Goal: Task Accomplishment & Management: Use online tool/utility

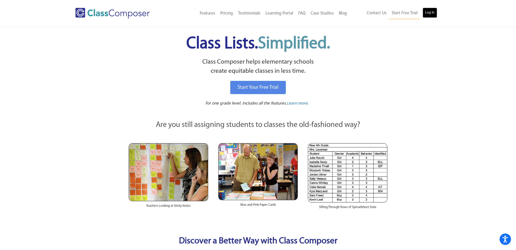
click at [432, 14] on link "Log In" at bounding box center [430, 13] width 14 height 10
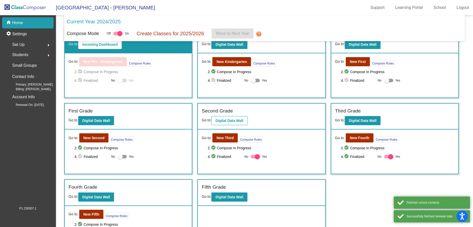
scroll to position [39, 0]
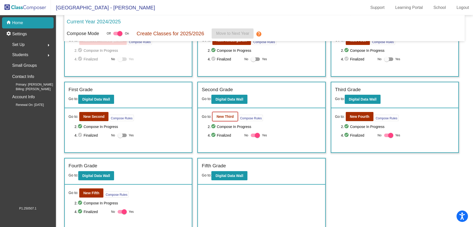
click at [228, 112] on button "New Third" at bounding box center [224, 116] width 25 height 9
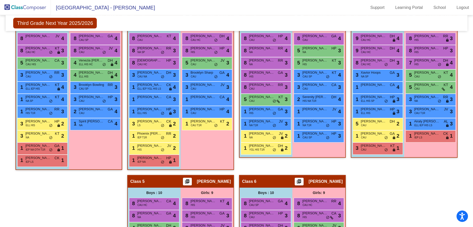
scroll to position [162, 0]
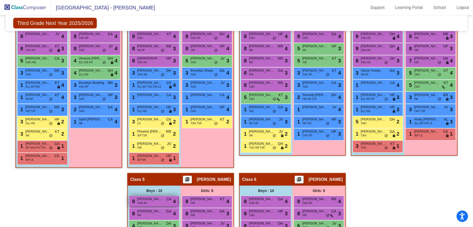
click at [178, 202] on div "8 [PERSON_NAME] CAU HC CA lock do_not_disturb_alt 4" at bounding box center [153, 201] width 49 height 10
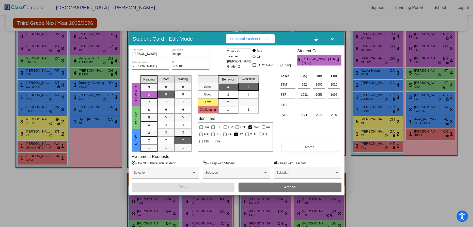
click at [425, 147] on div at bounding box center [236, 113] width 473 height 227
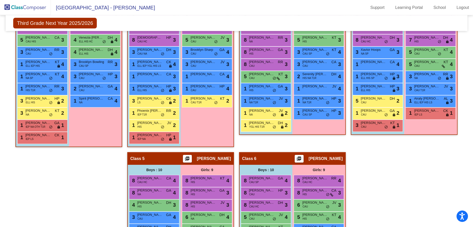
scroll to position [185, 0]
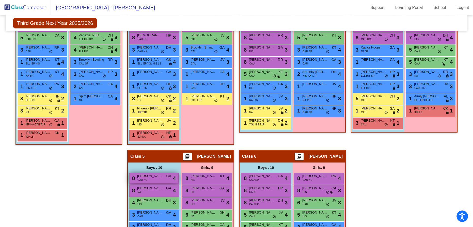
click at [178, 178] on div "8 [PERSON_NAME] CAU HC CA lock do_not_disturb_alt 4" at bounding box center [153, 178] width 49 height 10
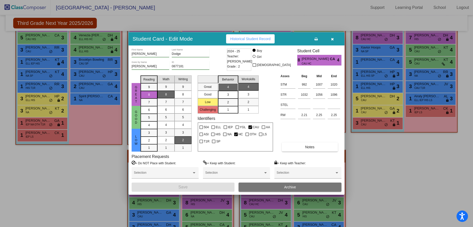
drag, startPoint x: 330, startPoint y: 39, endPoint x: 331, endPoint y: 36, distance: 3.1
click at [330, 38] on button "button" at bounding box center [332, 38] width 16 height 9
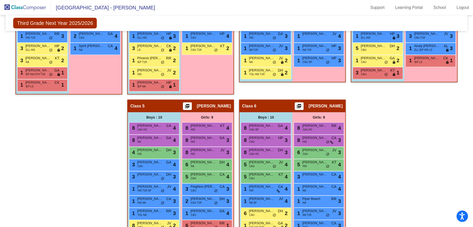
scroll to position [254, 0]
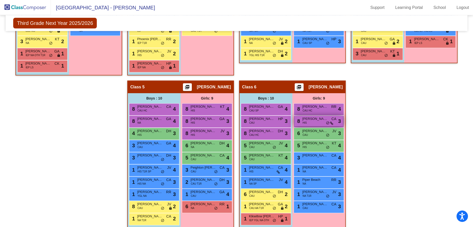
click at [328, 117] on span "[PERSON_NAME]" at bounding box center [314, 118] width 25 height 5
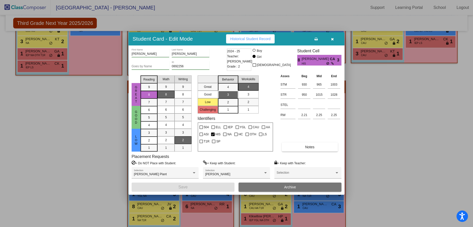
click at [334, 39] on button "button" at bounding box center [332, 38] width 16 height 9
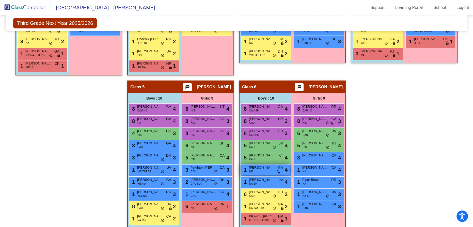
click at [274, 168] on span "[PERSON_NAME]" at bounding box center [261, 167] width 25 height 5
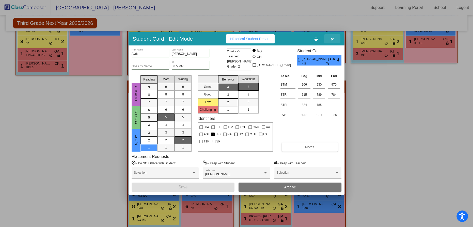
click at [331, 39] on icon "button" at bounding box center [332, 39] width 3 height 4
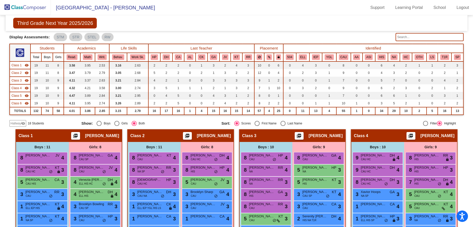
scroll to position [0, 0]
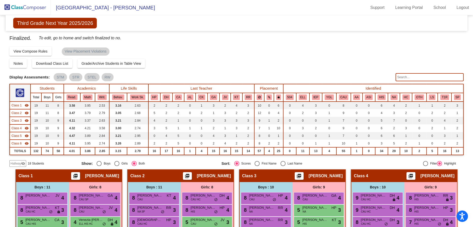
click at [26, 9] on img at bounding box center [25, 7] width 51 height 15
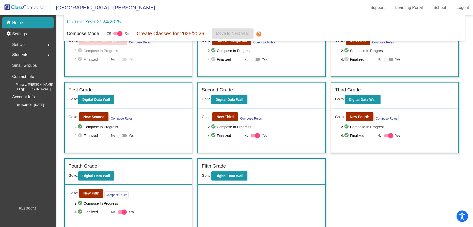
scroll to position [39, 0]
click at [255, 134] on div at bounding box center [257, 135] width 5 height 5
click at [253, 137] on input "Yes" at bounding box center [253, 137] width 0 height 0
checkbox input "false"
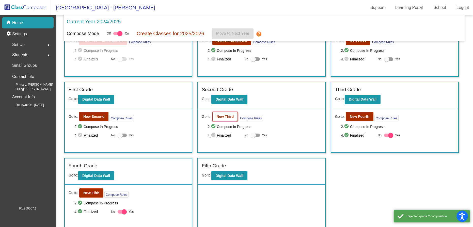
click at [219, 115] on b "New Third" at bounding box center [224, 117] width 17 height 4
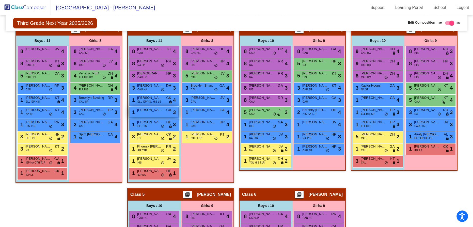
scroll to position [138, 0]
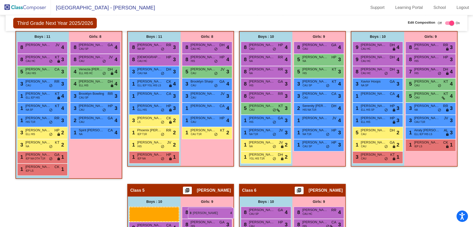
drag, startPoint x: 201, startPoint y: 45, endPoint x: 188, endPoint y: 208, distance: 163.3
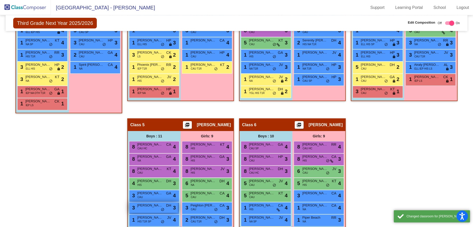
scroll to position [208, 0]
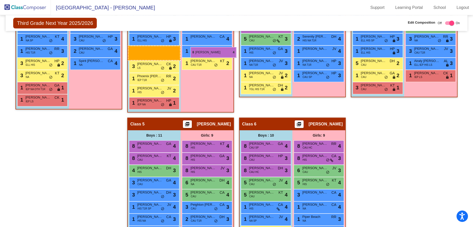
drag, startPoint x: 205, startPoint y: 144, endPoint x: 185, endPoint y: 45, distance: 101.0
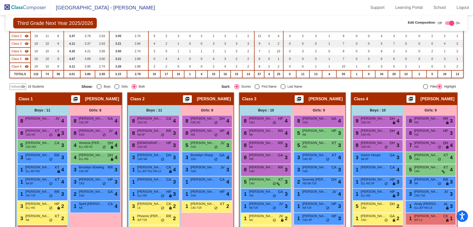
scroll to position [92, 0]
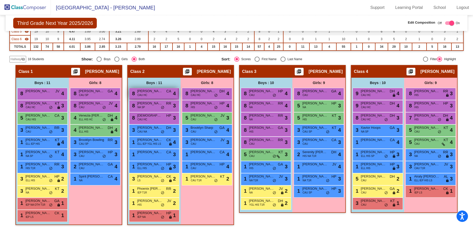
click at [178, 92] on div "8 [PERSON_NAME] CAU HC CA lock do_not_disturb_alt 4" at bounding box center [153, 93] width 49 height 10
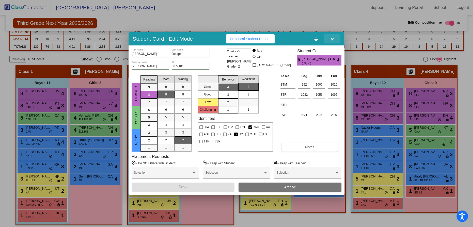
click at [330, 38] on button "button" at bounding box center [332, 38] width 16 height 9
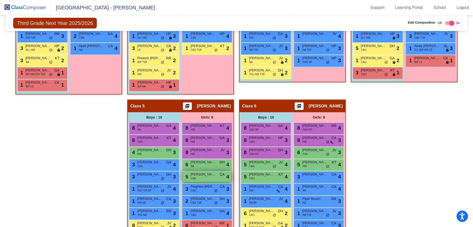
scroll to position [247, 0]
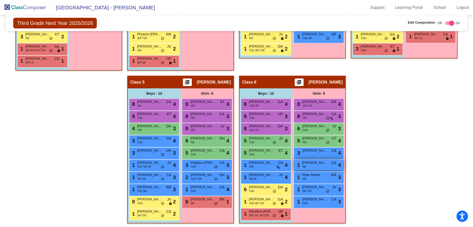
click at [343, 166] on div "1 [PERSON_NAME] NA CA lock do_not_disturb_alt 4" at bounding box center [318, 165] width 49 height 10
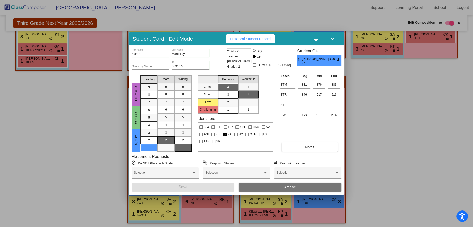
click at [334, 40] on button "button" at bounding box center [332, 38] width 16 height 9
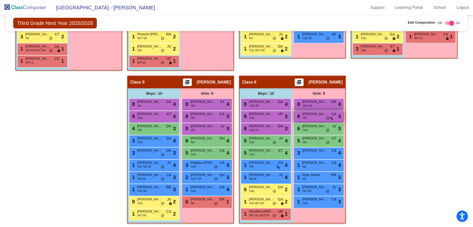
click at [343, 116] on div "8 [PERSON_NAME] HIS CA lock do_not_disturb_alt 3" at bounding box center [318, 116] width 49 height 10
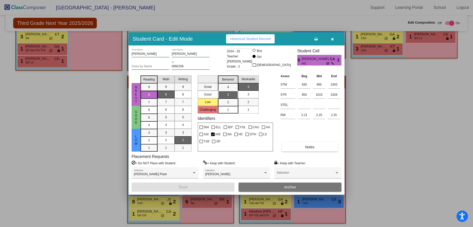
click at [331, 41] on button "button" at bounding box center [332, 38] width 16 height 9
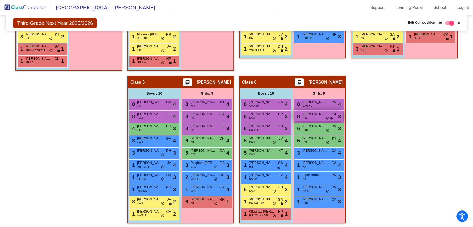
click at [343, 115] on div "8 [PERSON_NAME] HIS CA lock do_not_disturb_alt 3" at bounding box center [318, 116] width 49 height 10
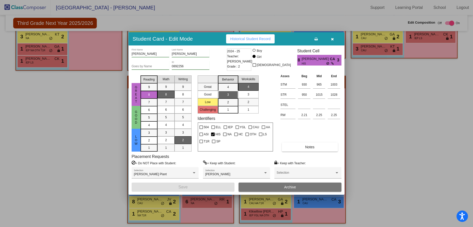
click at [314, 61] on span "[PERSON_NAME]" at bounding box center [315, 58] width 28 height 5
click at [382, 116] on div at bounding box center [236, 113] width 473 height 227
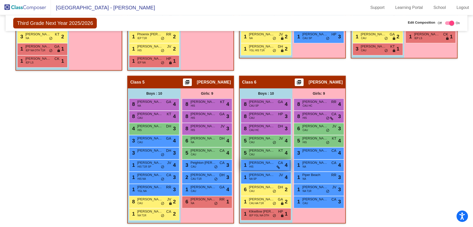
click at [290, 166] on div "1 [PERSON_NAME] HIS CA lock do_not_disturb_alt 4" at bounding box center [265, 165] width 49 height 10
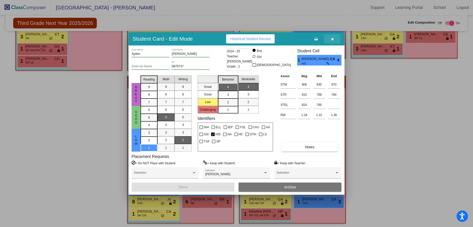
click at [332, 40] on icon "button" at bounding box center [332, 39] width 3 height 4
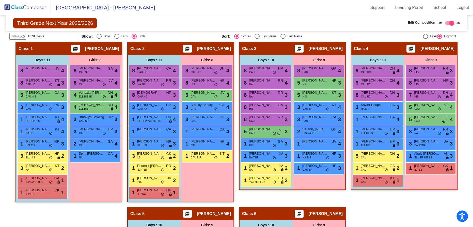
scroll to position [115, 0]
